Goal: Task Accomplishment & Management: Manage account settings

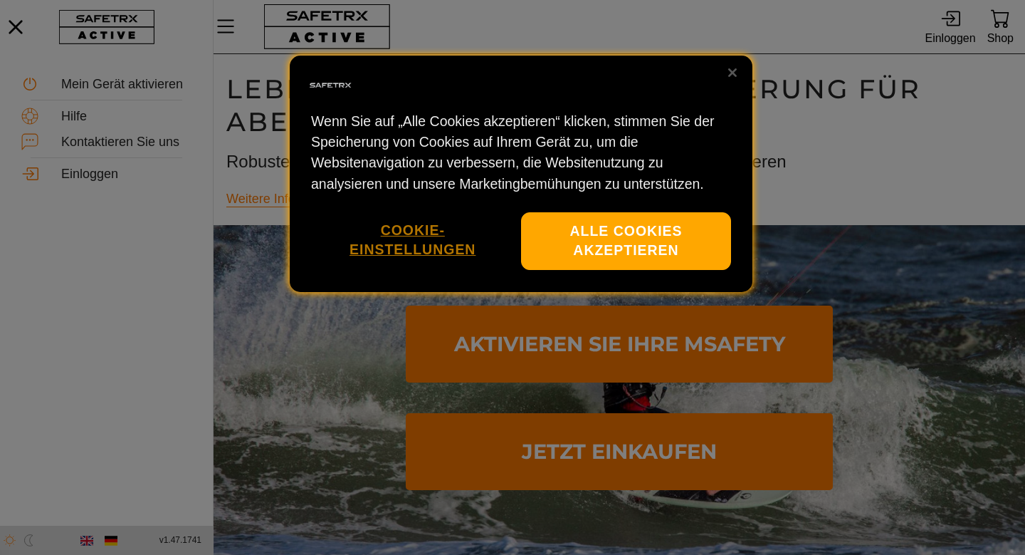
click at [384, 234] on button "Cookie-Einstellungen" at bounding box center [412, 240] width 189 height 56
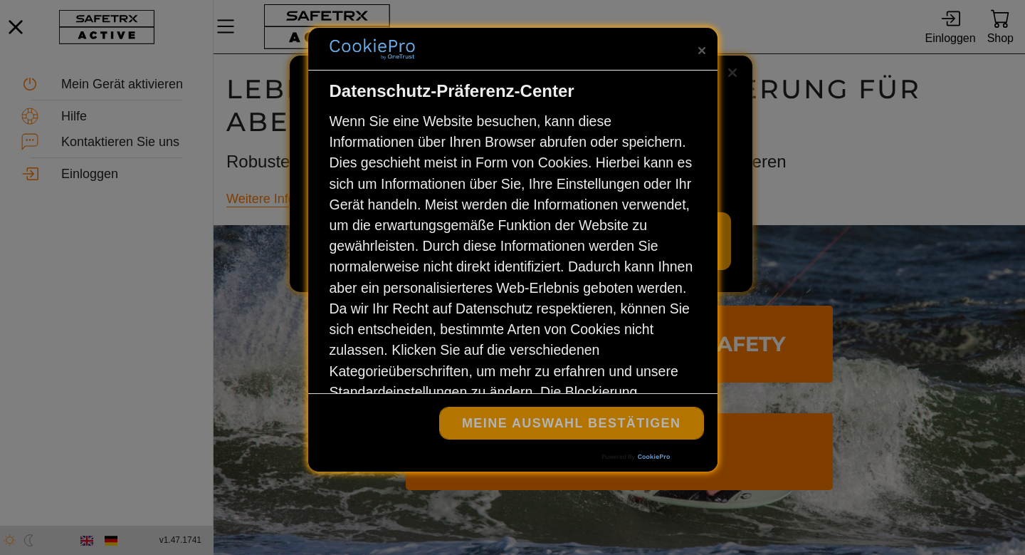
drag, startPoint x: 573, startPoint y: 418, endPoint x: 567, endPoint y: 421, distance: 7.3
click at [572, 418] on button "Meine Auswahl bestätigen" at bounding box center [571, 422] width 263 height 31
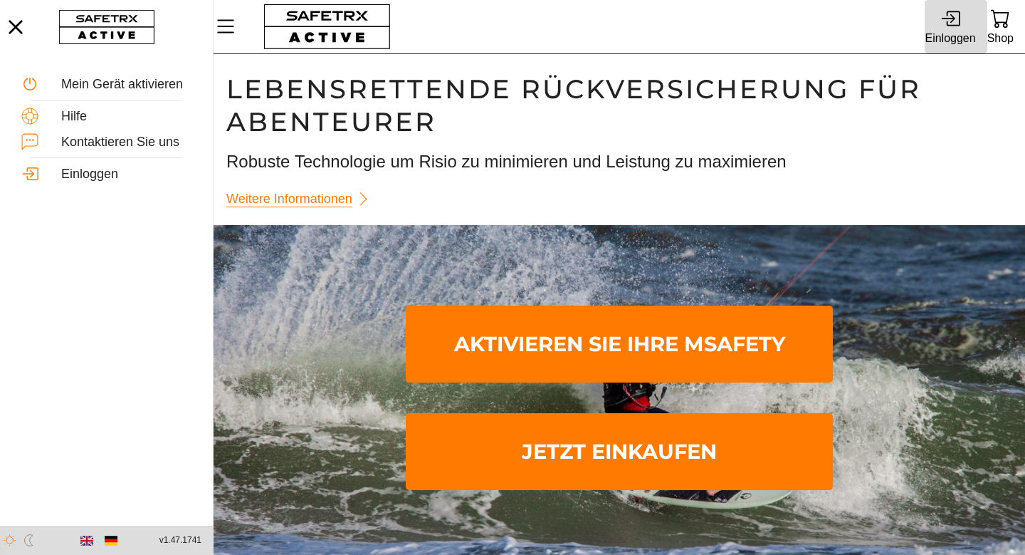
click at [945, 26] on icon at bounding box center [949, 18] width 19 height 19
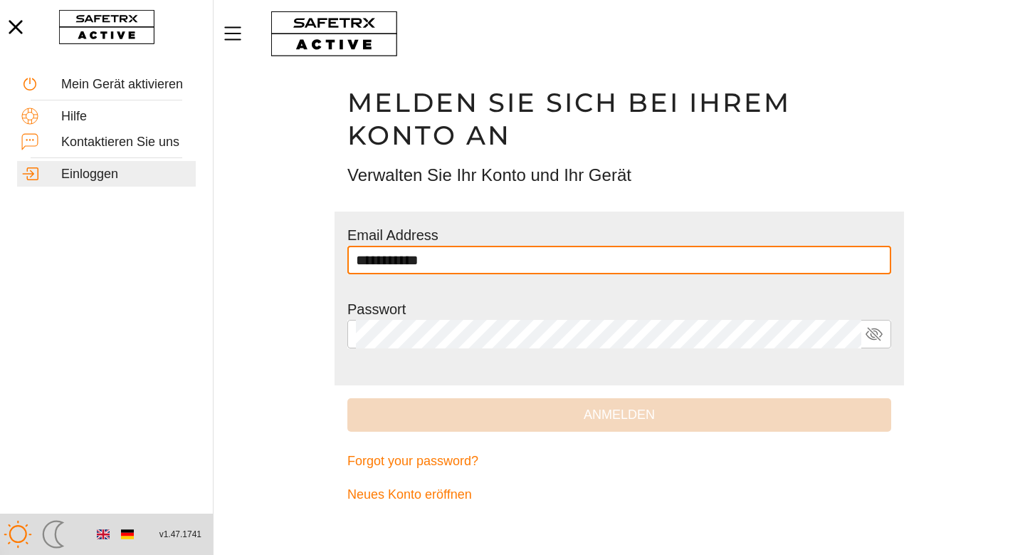
type input "**********"
click at [619, 412] on button "Anmelden" at bounding box center [619, 414] width 544 height 33
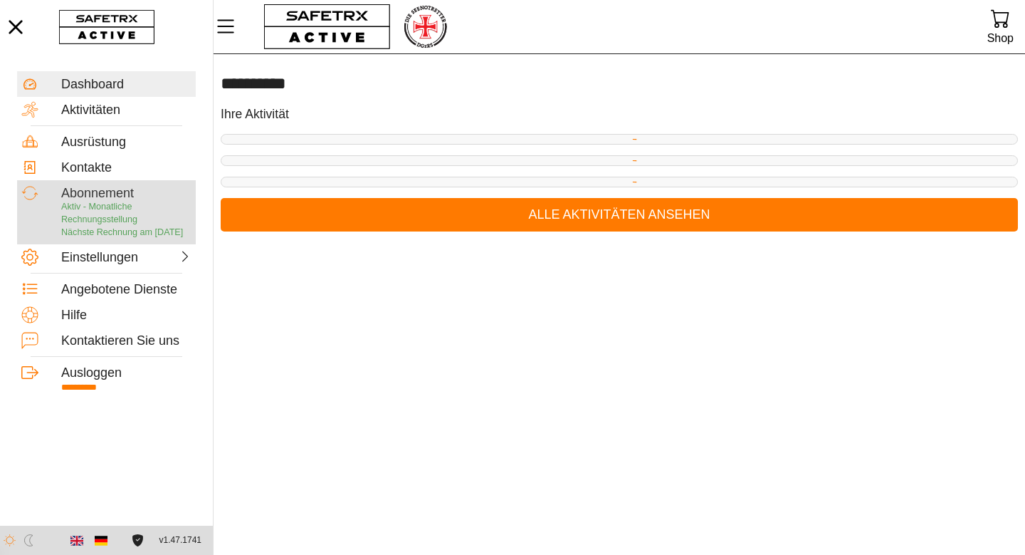
click at [101, 191] on div "Abonnement" at bounding box center [126, 194] width 130 height 16
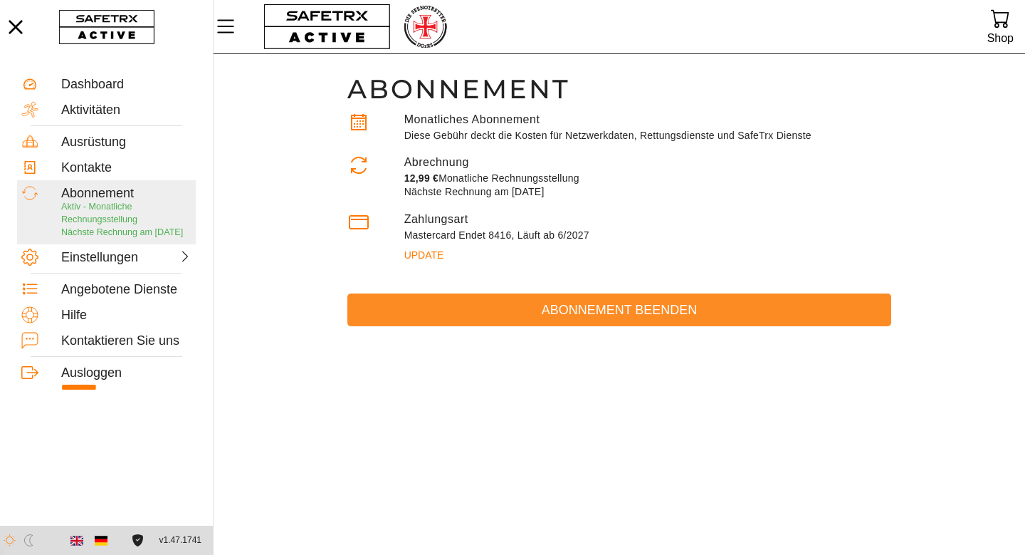
scroll to position [0, 1]
click at [557, 311] on span "Abonnement beenden" at bounding box center [619, 310] width 521 height 22
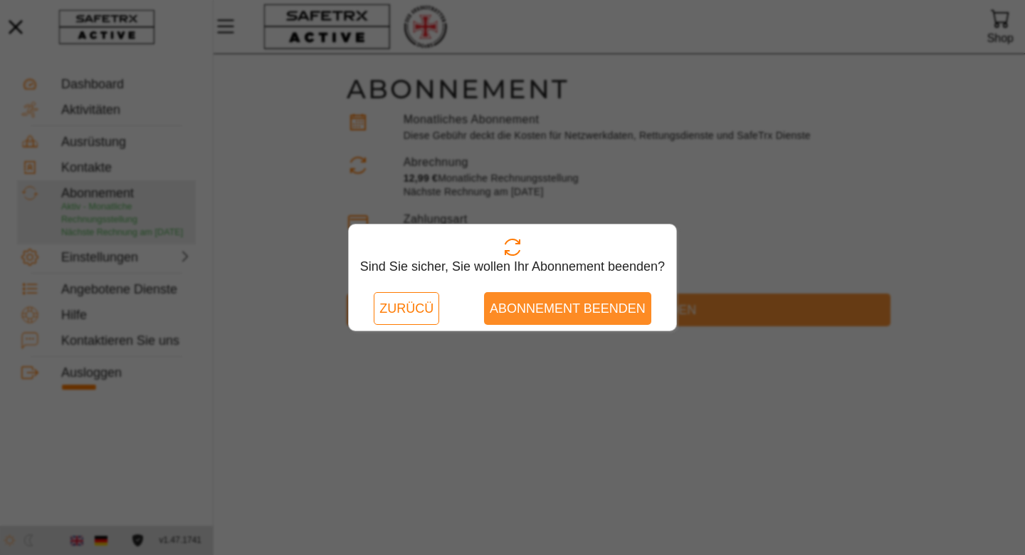
scroll to position [0, 0]
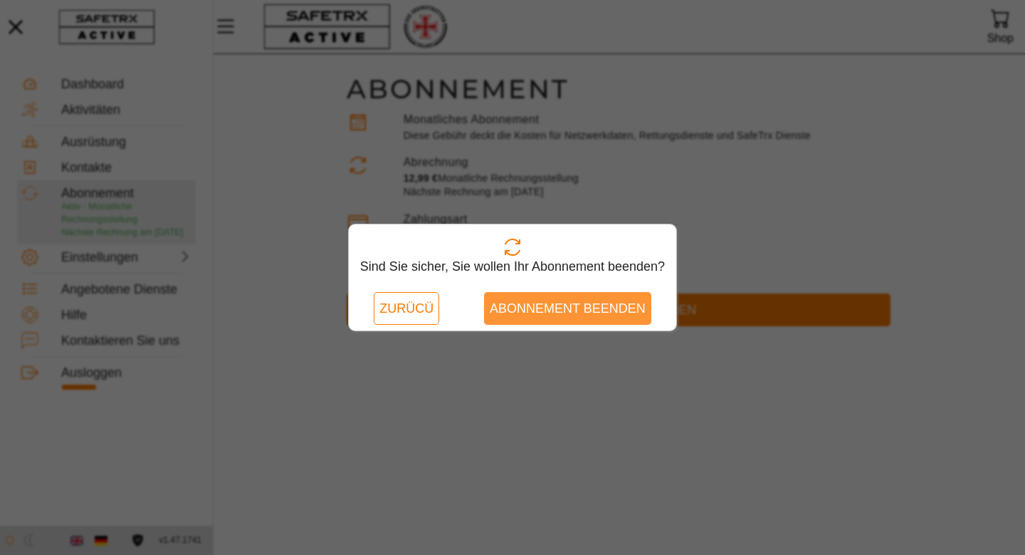
click at [542, 305] on span "Abonnement beenden" at bounding box center [568, 309] width 156 height 22
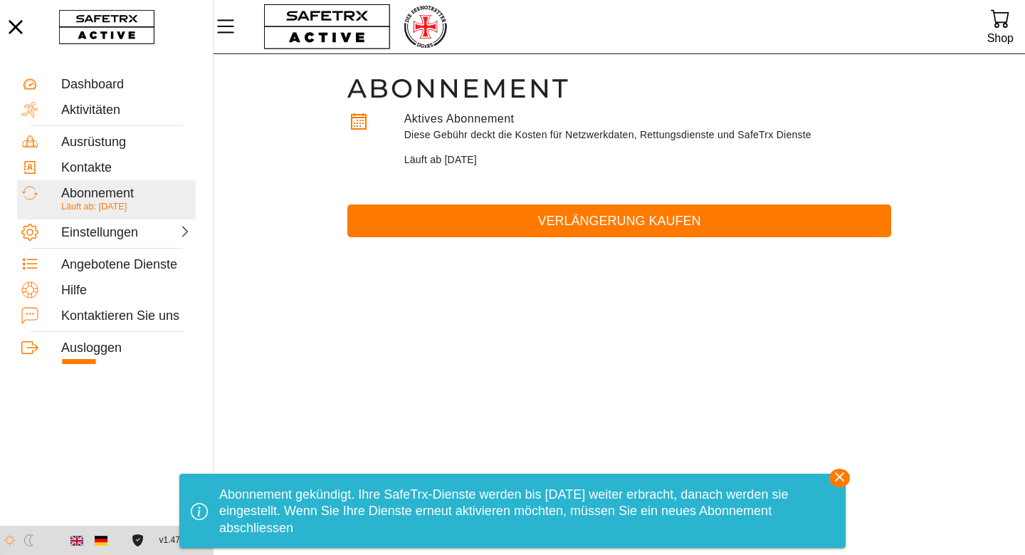
scroll to position [1, 0]
click at [841, 478] on icon "button" at bounding box center [839, 476] width 9 height 9
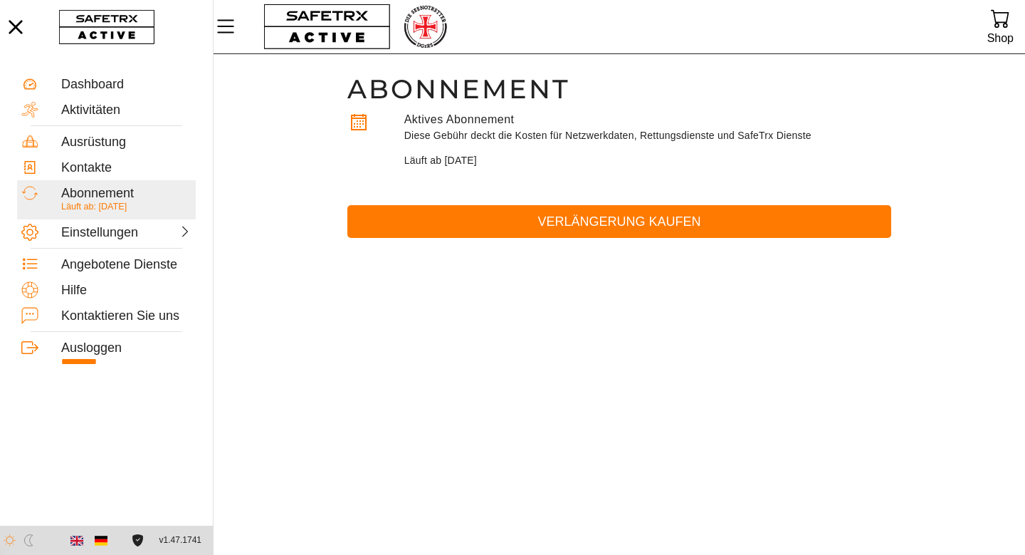
scroll to position [0, 0]
click at [120, 105] on div "Aktivitäten" at bounding box center [126, 111] width 130 height 16
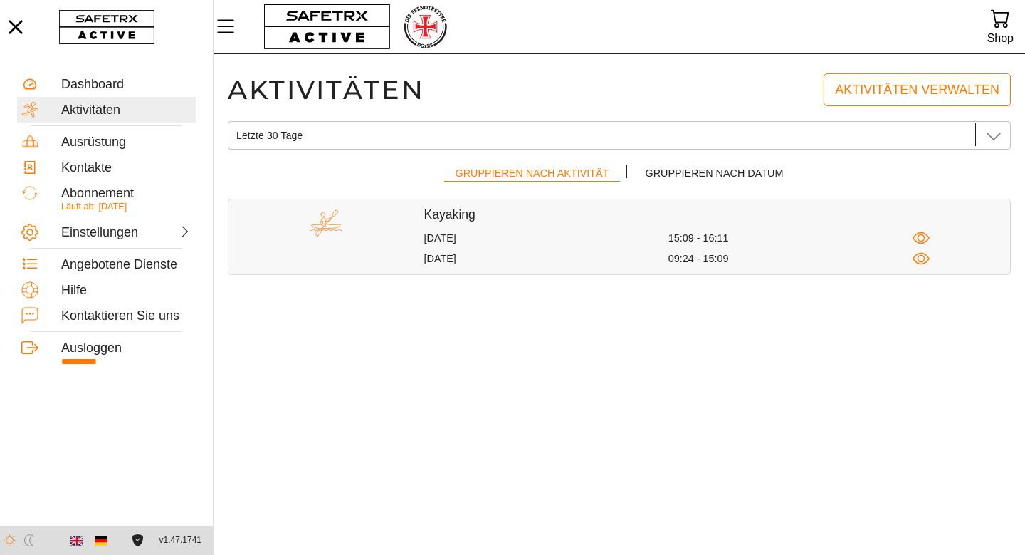
scroll to position [1, 0]
click at [925, 234] on icon "button" at bounding box center [922, 238] width 18 height 18
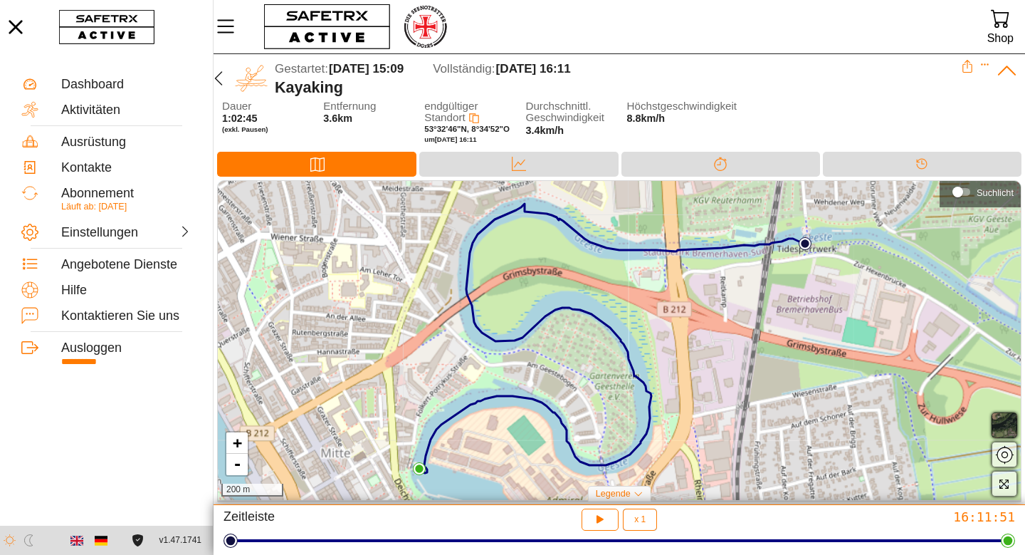
click at [209, 78] on main "**********" at bounding box center [106, 290] width 213 height 472
click at [218, 77] on icon "button" at bounding box center [218, 78] width 17 height 17
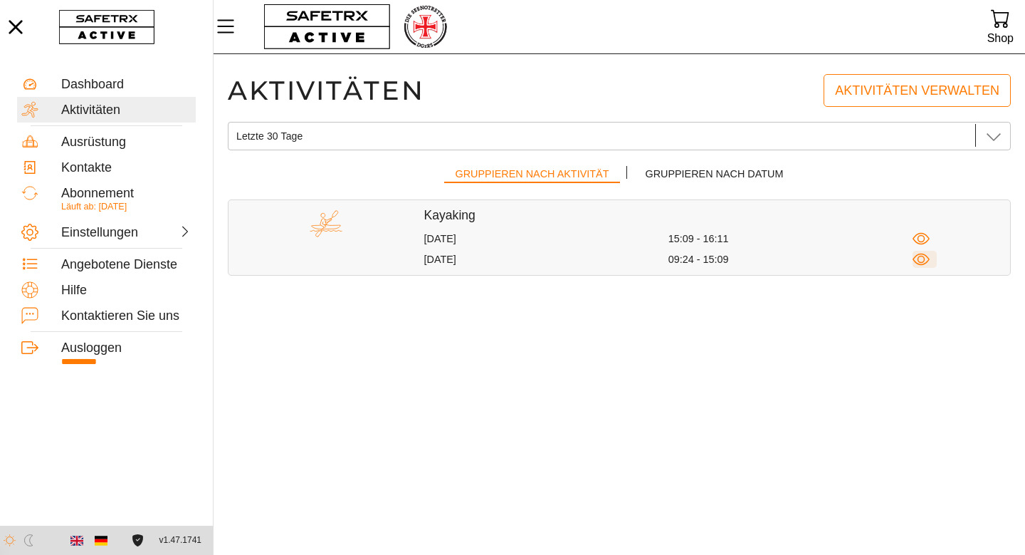
click at [921, 257] on icon "button" at bounding box center [922, 260] width 18 height 18
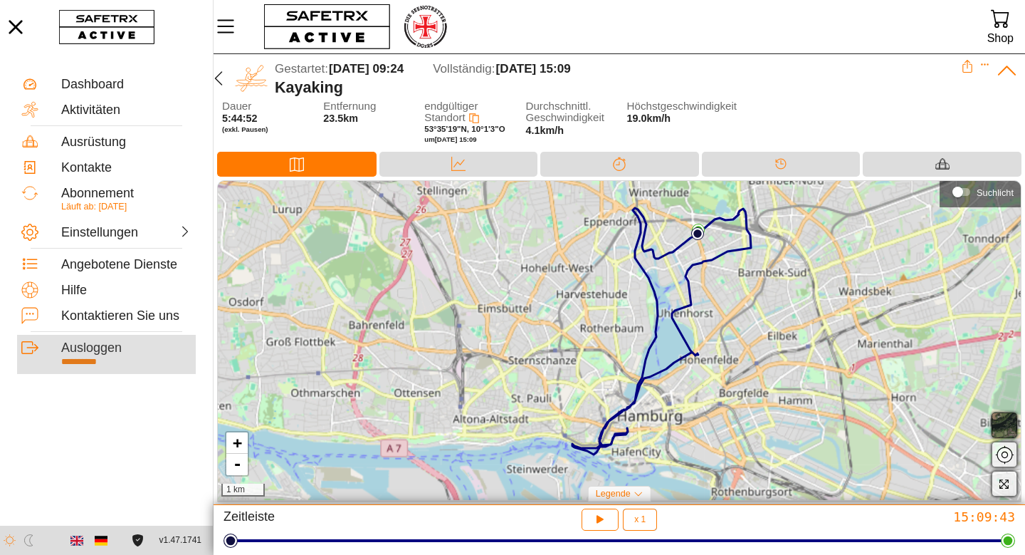
click at [78, 350] on div "Ausloggen" at bounding box center [126, 348] width 130 height 16
